Goal: Information Seeking & Learning: Learn about a topic

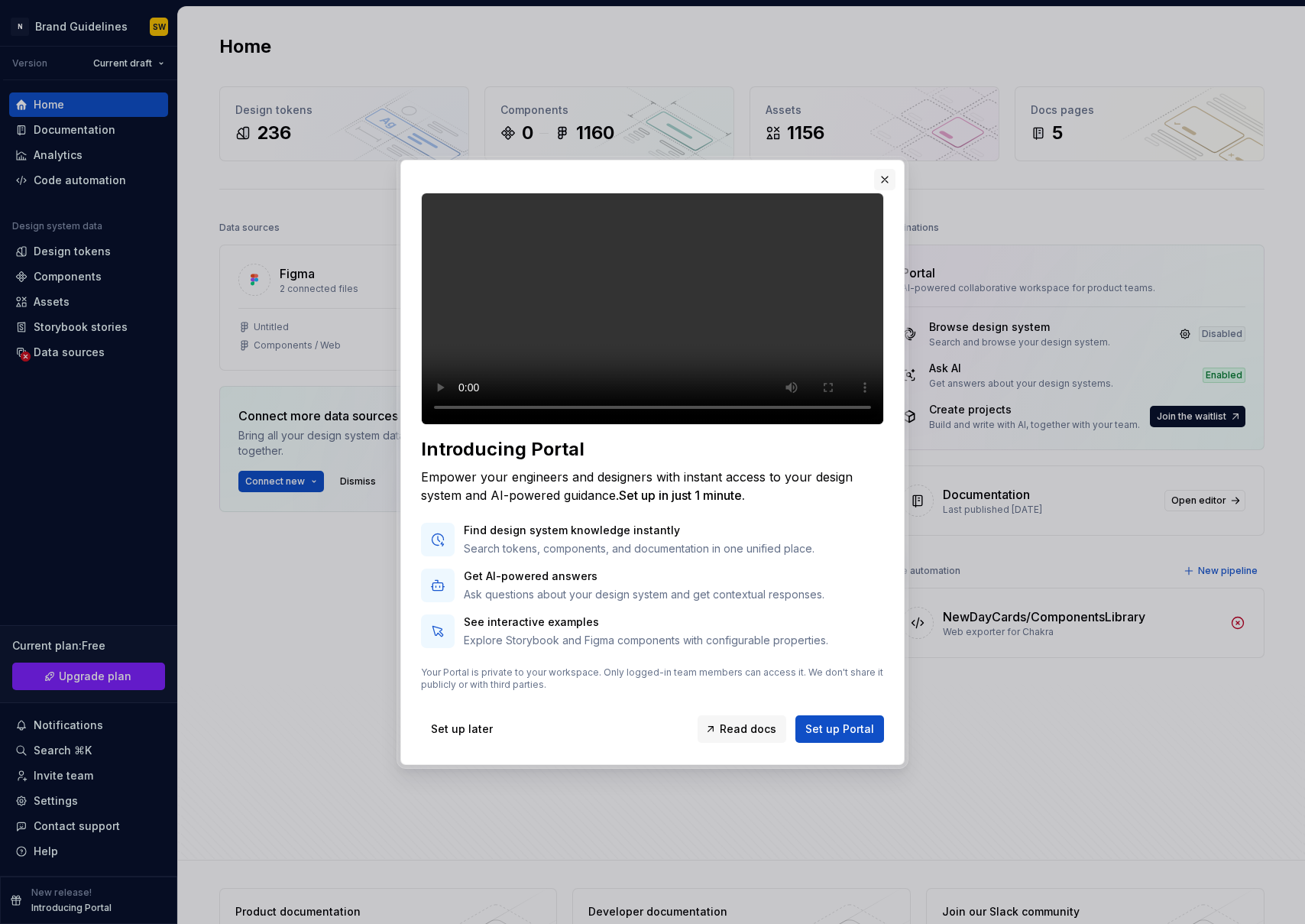
click at [887, 168] on button "button" at bounding box center [884, 179] width 21 height 21
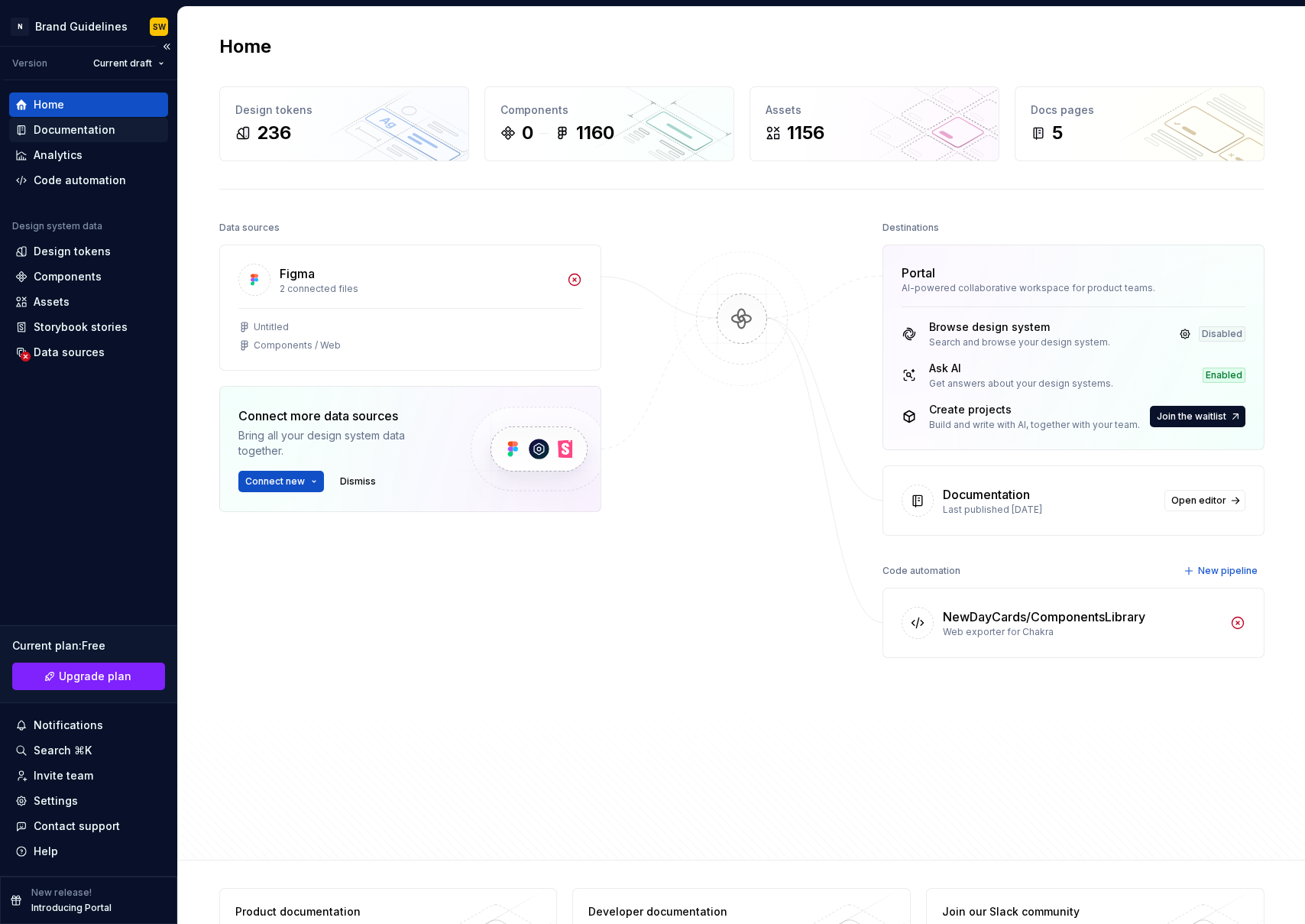
click at [69, 125] on div "Documentation" at bounding box center [74, 129] width 82 height 15
